Goal: Transaction & Acquisition: Register for event/course

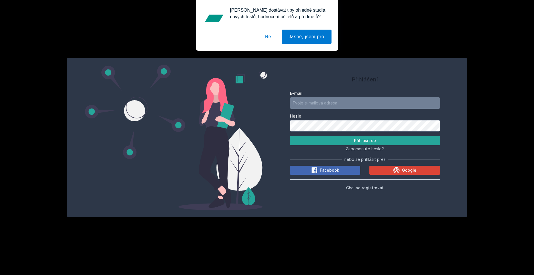
click at [343, 106] on input "E-mail" at bounding box center [365, 102] width 150 height 11
click at [366, 190] on span "Chci se registrovat" at bounding box center [365, 187] width 38 height 5
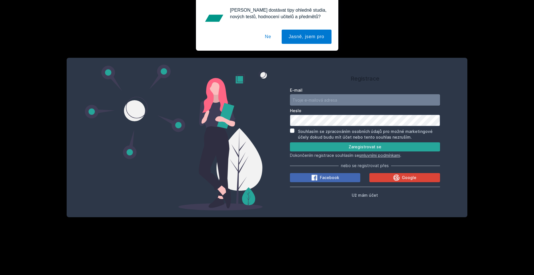
click at [318, 99] on input "E-mail" at bounding box center [365, 99] width 150 height 11
type input "[EMAIL_ADDRESS][DOMAIN_NAME]"
drag, startPoint x: 288, startPoint y: 140, endPoint x: 289, endPoint y: 136, distance: 4.0
click at [289, 139] on div "Registrace E-mail [EMAIL_ADDRESS][DOMAIN_NAME] Heslo Souhlasím se zpracováním o…" at bounding box center [365, 138] width 196 height 146
click at [293, 130] on input "Souhlasím se zpracováním osobních údajů pro možné marketingové účely dokud budu…" at bounding box center [292, 131] width 5 height 5
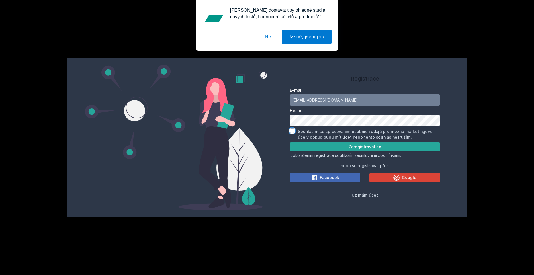
checkbox input "true"
click at [290, 142] on button "Zaregistrovat se" at bounding box center [365, 146] width 150 height 9
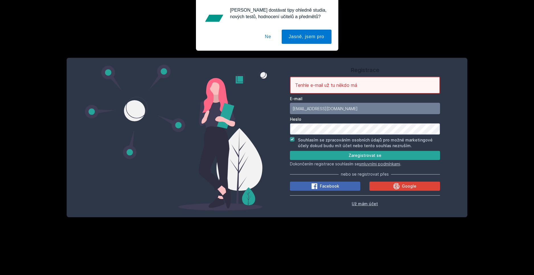
click at [360, 202] on span "Už mám účet" at bounding box center [365, 203] width 26 height 5
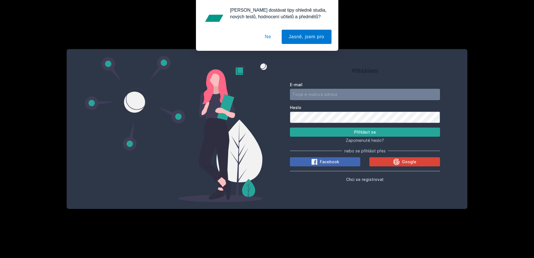
click at [325, 96] on input "E-mail" at bounding box center [365, 94] width 150 height 11
type input "[EMAIL_ADDRESS][DOMAIN_NAME]"
click at [290, 127] on button "Přihlásit se" at bounding box center [365, 131] width 150 height 9
click at [282, 114] on div "Přihlášení E-mail [EMAIL_ADDRESS][DOMAIN_NAME] [PERSON_NAME] se Zapomenuté hesl…" at bounding box center [365, 129] width 196 height 146
click at [290, 127] on button "Přihlásit se" at bounding box center [365, 131] width 150 height 9
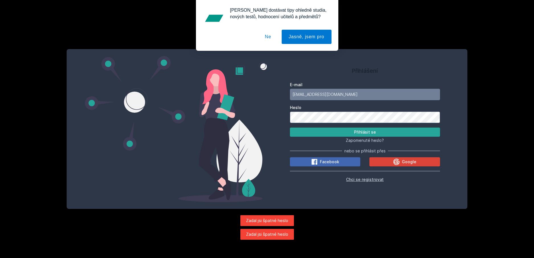
click at [365, 178] on span "Chci se registrovat" at bounding box center [365, 179] width 38 height 5
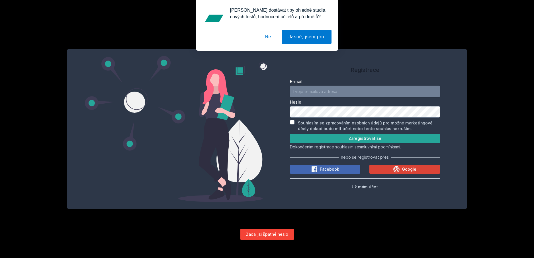
click at [325, 93] on input "E-mail" at bounding box center [365, 90] width 150 height 11
type input "[EMAIL_ADDRESS][DOMAIN_NAME]"
click at [290, 134] on button "Zaregistrovat se" at bounding box center [365, 138] width 150 height 9
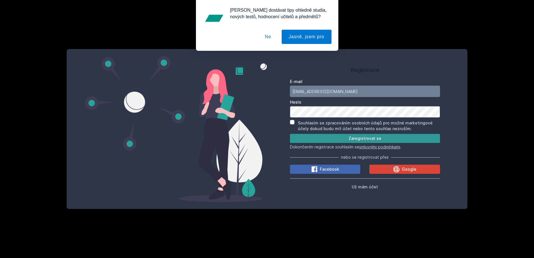
click at [321, 135] on button "Zaregistrovat se" at bounding box center [365, 138] width 150 height 9
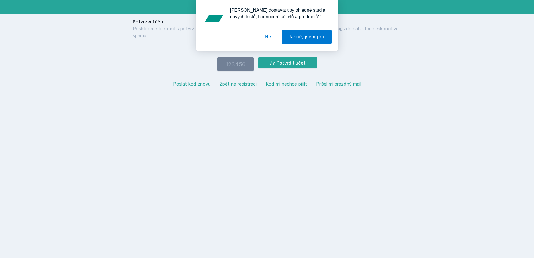
click at [270, 36] on button "Ne" at bounding box center [268, 37] width 21 height 14
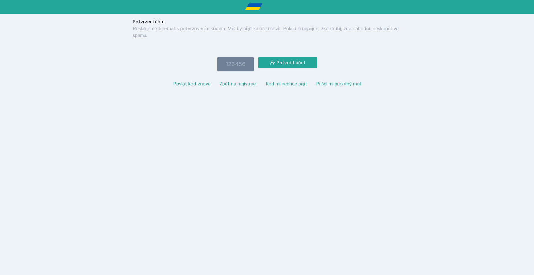
click at [237, 68] on input "number" at bounding box center [235, 64] width 36 height 14
type input "313498"
click at [258, 57] on button "Potvrdit účet" at bounding box center [287, 62] width 59 height 11
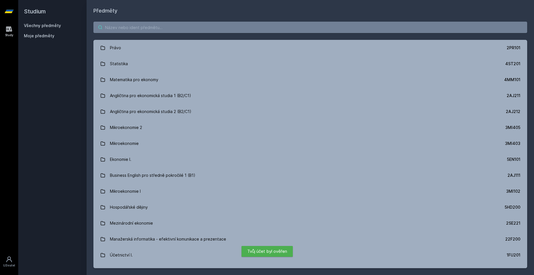
click at [154, 29] on input "search" at bounding box center [310, 27] width 434 height 11
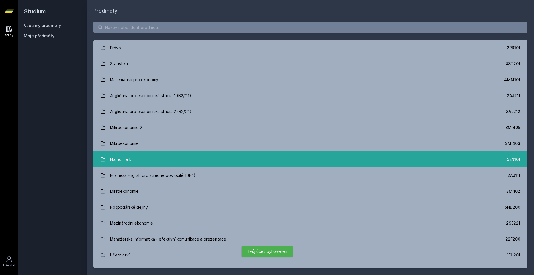
click at [144, 157] on link "Ekonomie I. 5EN101" at bounding box center [310, 160] width 434 height 16
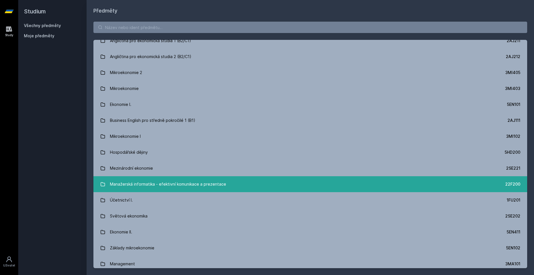
scroll to position [57, 0]
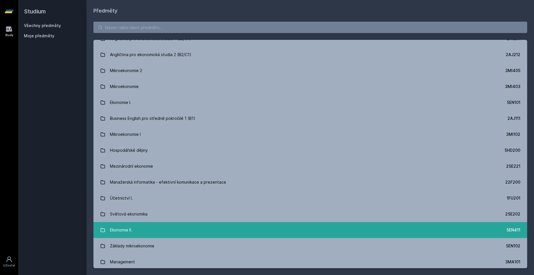
click at [134, 223] on link "Ekonomie II. 5EN411" at bounding box center [310, 230] width 434 height 16
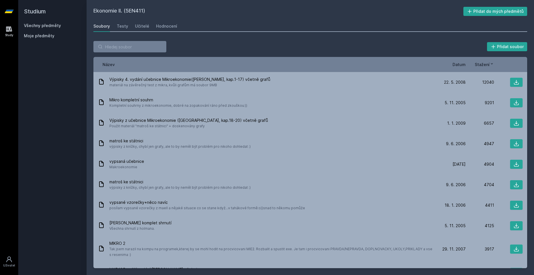
click at [459, 64] on span "Datum" at bounding box center [459, 65] width 13 height 6
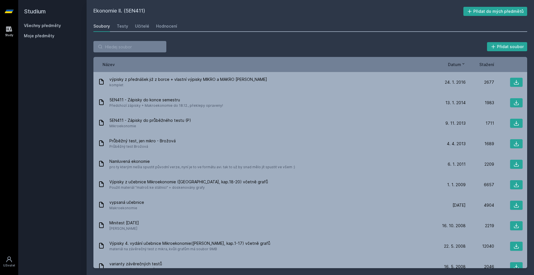
click at [459, 64] on span "Datum" at bounding box center [454, 65] width 13 height 6
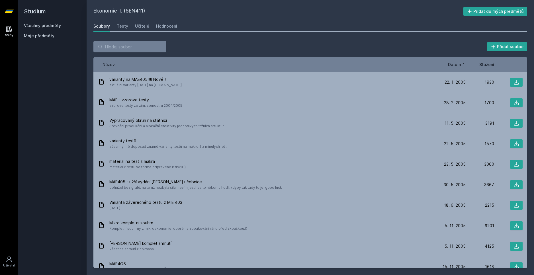
click at [459, 64] on span "Datum" at bounding box center [454, 65] width 13 height 6
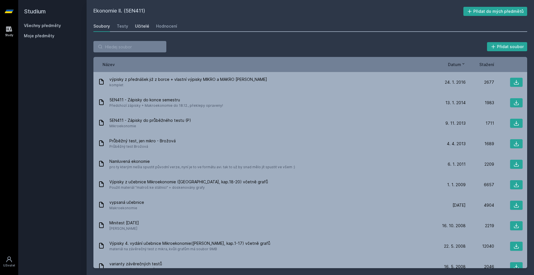
click at [138, 26] on div "Učitelé" at bounding box center [142, 26] width 14 height 6
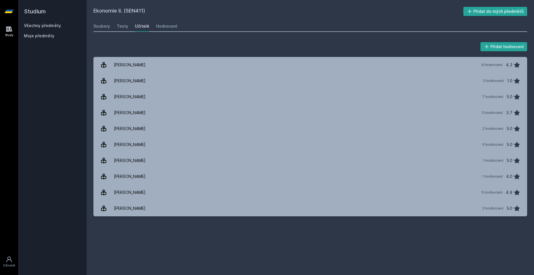
click at [11, 11] on icon at bounding box center [9, 11] width 9 height 3
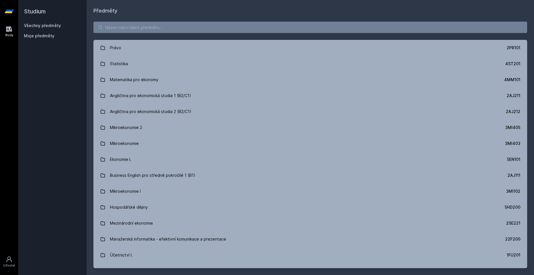
click at [130, 26] on input "search" at bounding box center [310, 27] width 434 height 11
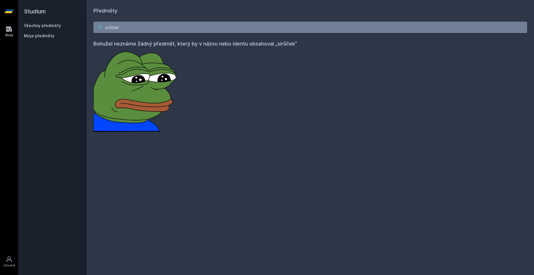
type input "sirůček"
click at [11, 28] on icon at bounding box center [9, 29] width 7 height 7
click at [11, 12] on icon at bounding box center [9, 11] width 9 height 3
click at [50, 25] on link "Všechny předměty" at bounding box center [42, 25] width 37 height 5
click at [47, 39] on div "Moje předměty" at bounding box center [52, 37] width 57 height 8
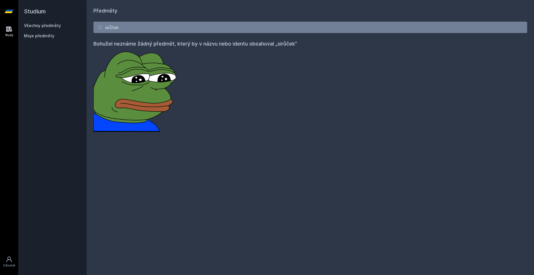
click at [48, 26] on link "Všechny předměty" at bounding box center [42, 25] width 37 height 5
drag, startPoint x: 135, startPoint y: 26, endPoint x: 99, endPoint y: 24, distance: 36.0
click at [99, 24] on input "sirůček" at bounding box center [310, 27] width 434 height 11
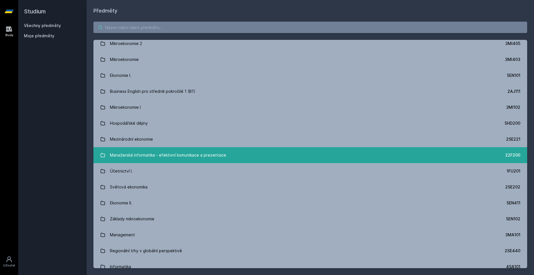
scroll to position [85, 0]
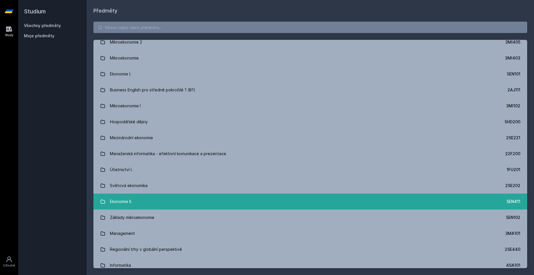
click at [143, 204] on link "Ekonomie II. 5EN411" at bounding box center [310, 202] width 434 height 16
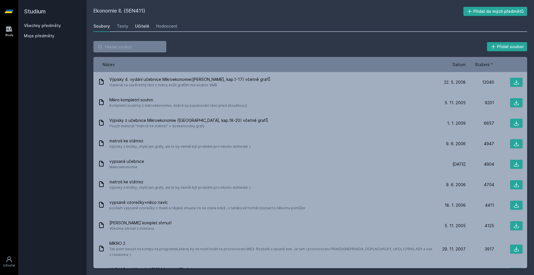
click at [144, 24] on div "Učitelé" at bounding box center [142, 26] width 14 height 6
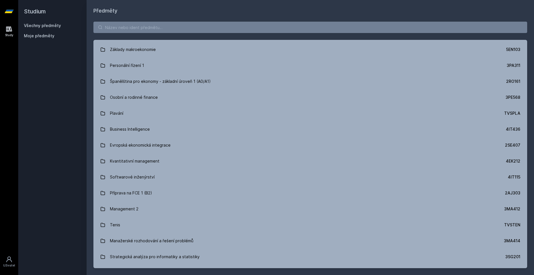
scroll to position [1162, 0]
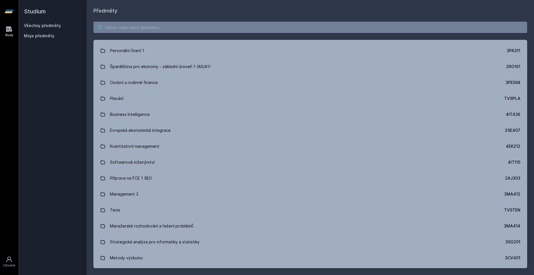
click at [150, 27] on input "search" at bounding box center [310, 27] width 434 height 11
paste input "3MI411"
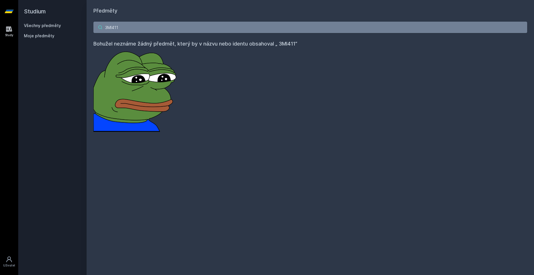
drag, startPoint x: 144, startPoint y: 29, endPoint x: 23, endPoint y: 22, distance: 121.6
click at [23, 23] on div "Studium Všechny předměty Moje předměty Předměty 3MI411 Bohužel neznáme žádný př…" at bounding box center [276, 137] width 516 height 275
paste input "5EN"
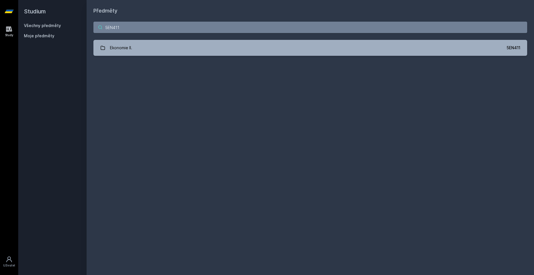
drag, startPoint x: 130, startPoint y: 26, endPoint x: 42, endPoint y: 13, distance: 88.8
click at [42, 13] on div "Studium Všechny předměty Moje předměty Předměty 5EN411 Ekonomie II. 5EN411 Jejd…" at bounding box center [276, 137] width 516 height 275
paste input "3MI"
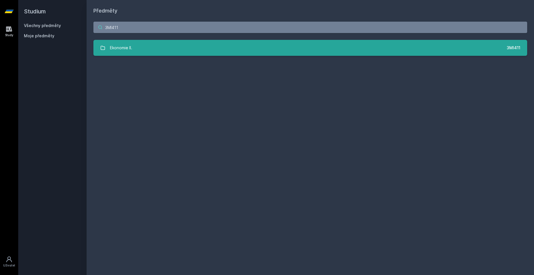
type input "3MI411"
click at [144, 51] on link "Ekonomie II. 3MI411" at bounding box center [310, 48] width 434 height 16
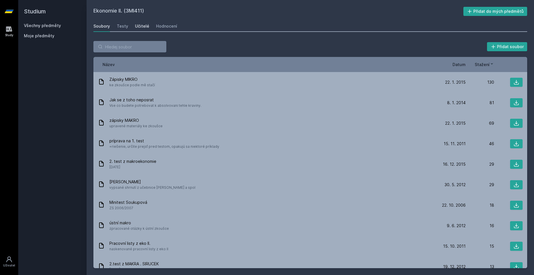
click at [144, 25] on div "Učitelé" at bounding box center [142, 26] width 14 height 6
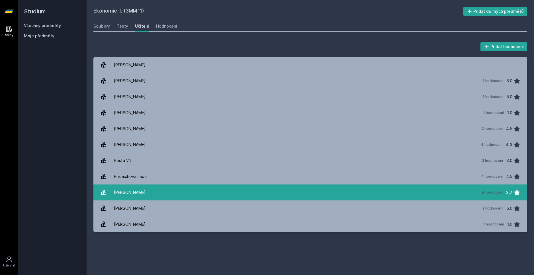
click at [142, 194] on link "[PERSON_NAME] 9 hodnocení 3.7" at bounding box center [310, 193] width 434 height 16
